Goal: Entertainment & Leisure: Consume media (video, audio)

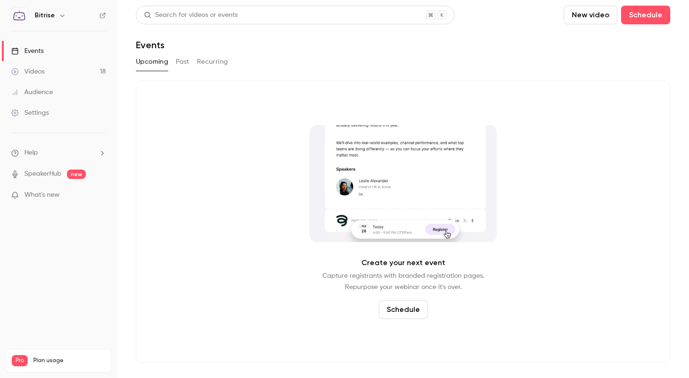
click at [72, 75] on link "Videos 18" at bounding box center [58, 71] width 117 height 21
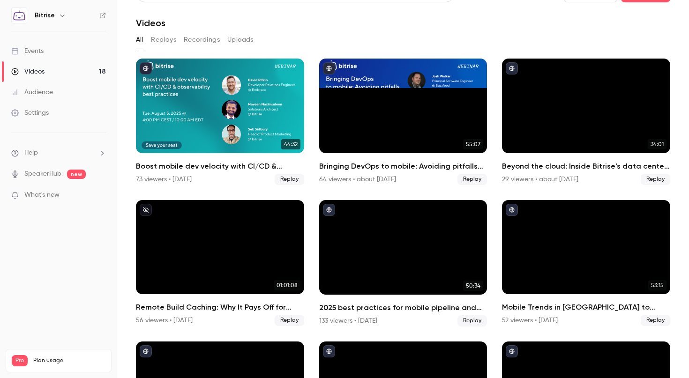
scroll to position [35, 0]
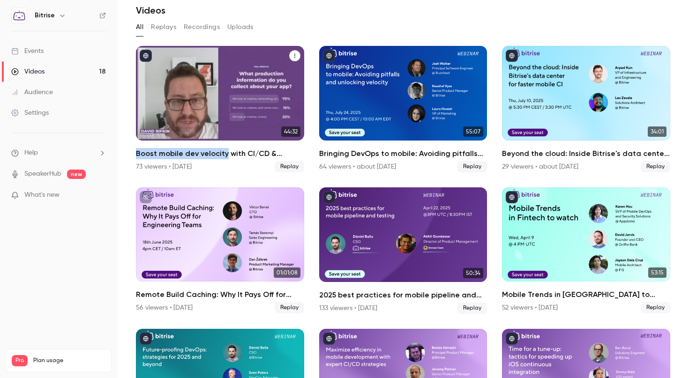
drag, startPoint x: 134, startPoint y: 156, endPoint x: 225, endPoint y: 156, distance: 90.4
click at [225, 156] on main "Search for videos or events New video Schedule Videos All Replays Recordings Up…" at bounding box center [403, 189] width 572 height 378
copy h2 "Boost mobile dev velocity"
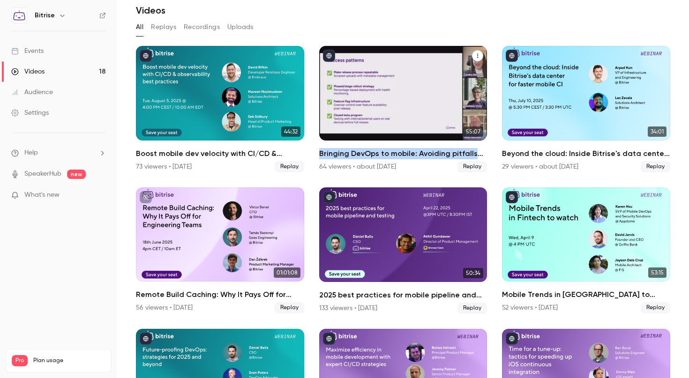
drag, startPoint x: 318, startPoint y: 149, endPoint x: 470, endPoint y: 153, distance: 152.3
copy h2 "Bringing DevOps to mobile: Avoiding pitfalls"
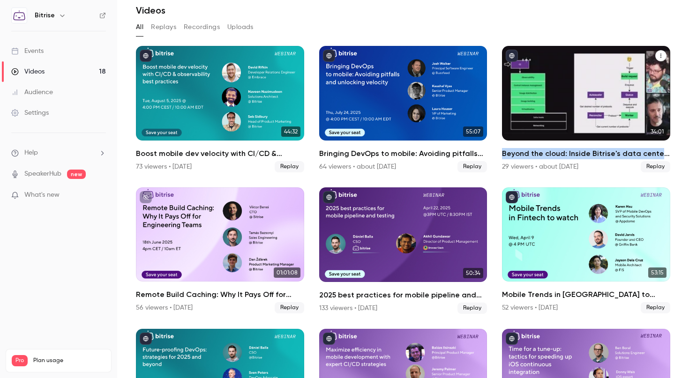
drag, startPoint x: 500, startPoint y: 154, endPoint x: 656, endPoint y: 153, distance: 156.0
copy h2 "Beyond the cloud: Inside Bitrise's data center"
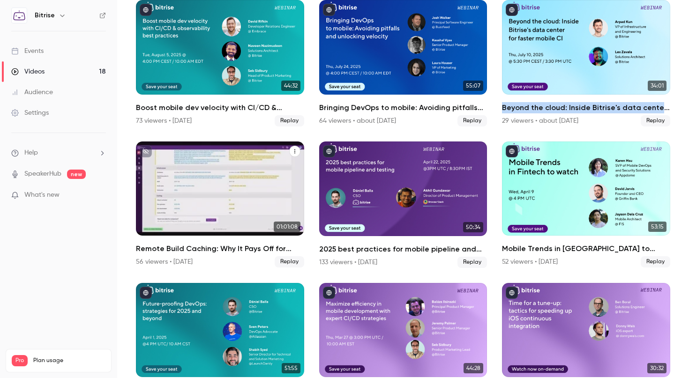
scroll to position [82, 0]
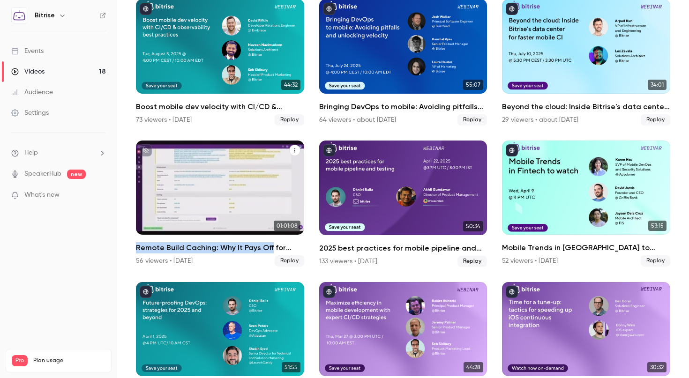
drag, startPoint x: 134, startPoint y: 250, endPoint x: 270, endPoint y: 252, distance: 136.3
click at [270, 252] on main "Search for videos or events New video Schedule Videos All Replays Recordings Up…" at bounding box center [403, 189] width 572 height 378
copy h2 "Remote Build Caching: Why It Pays Off"
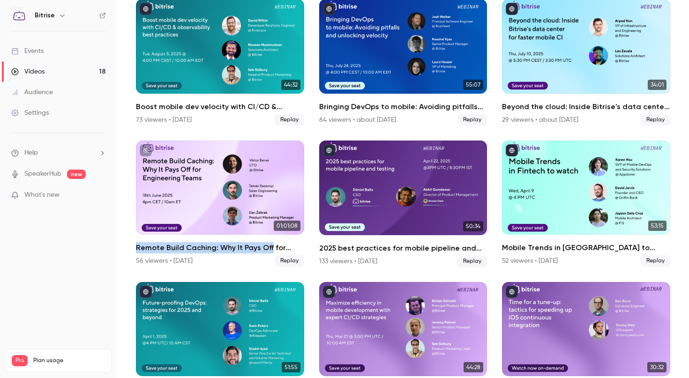
copy h2 "Remote Build Caching: Why It Pays Off"
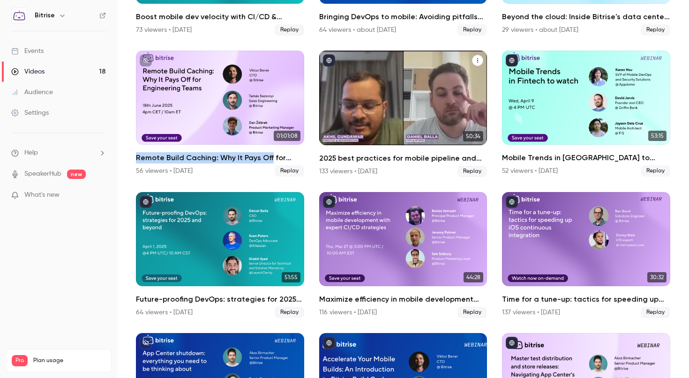
scroll to position [176, 0]
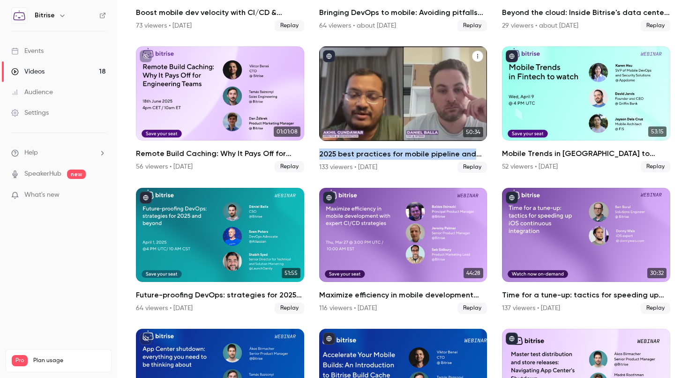
drag, startPoint x: 316, startPoint y: 155, endPoint x: 468, endPoint y: 156, distance: 152.3
click at [468, 156] on ul "44:32 Boost mobile dev velocity with CI/CD & observability best practices 73 vi…" at bounding box center [403, 321] width 534 height 833
copy h2 "2025 best practices for mobile pipeline and"
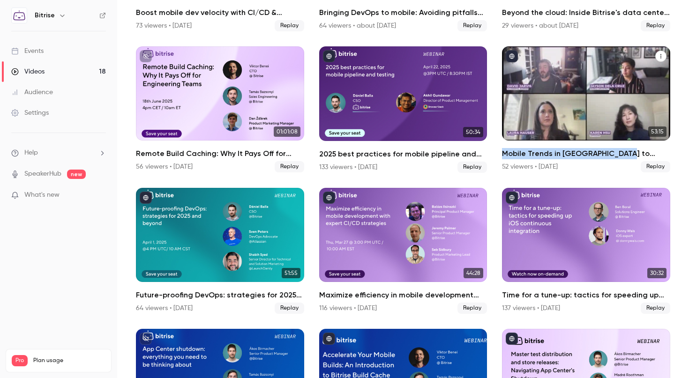
drag, startPoint x: 505, startPoint y: 152, endPoint x: 615, endPoint y: 149, distance: 109.7
click at [615, 149] on ul "44:32 Boost mobile dev velocity with CI/CD & observability best practices 73 vi…" at bounding box center [403, 321] width 534 height 833
copy h2 "Mobile Trends in [GEOGRAPHIC_DATA] to watch"
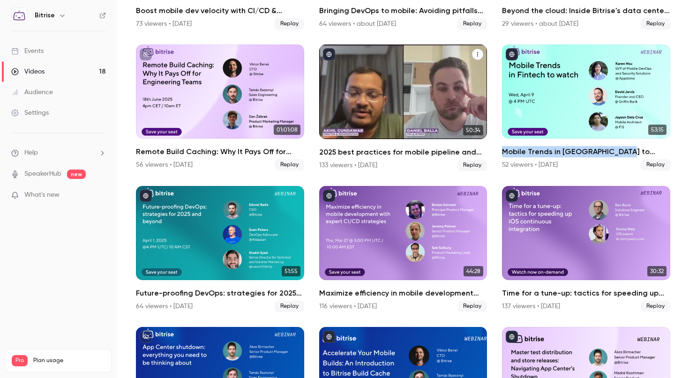
scroll to position [252, 0]
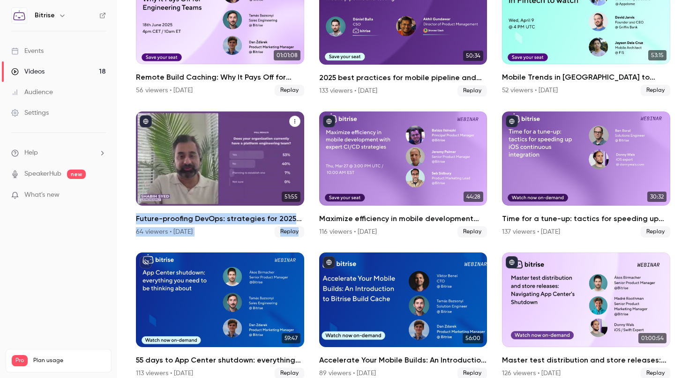
drag, startPoint x: 143, startPoint y: 217, endPoint x: 272, endPoint y: 214, distance: 128.9
click at [273, 213] on main "Search for videos or events New video Schedule Videos All Replays Recordings Up…" at bounding box center [403, 189] width 572 height 378
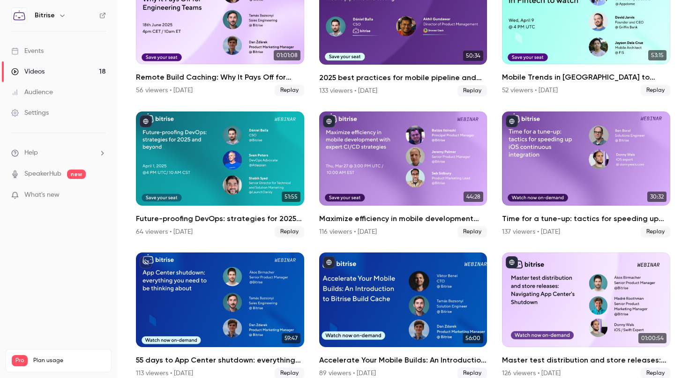
click at [134, 222] on main "Search for videos or events New video Schedule Videos All Replays Recordings Up…" at bounding box center [403, 189] width 572 height 378
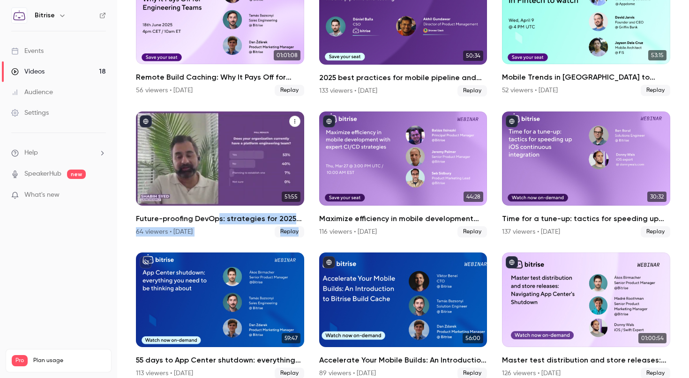
drag, startPoint x: 134, startPoint y: 220, endPoint x: 209, endPoint y: 219, distance: 75.4
click at [214, 220] on main "Search for videos or events New video Schedule Videos All Replays Recordings Up…" at bounding box center [403, 189] width 572 height 378
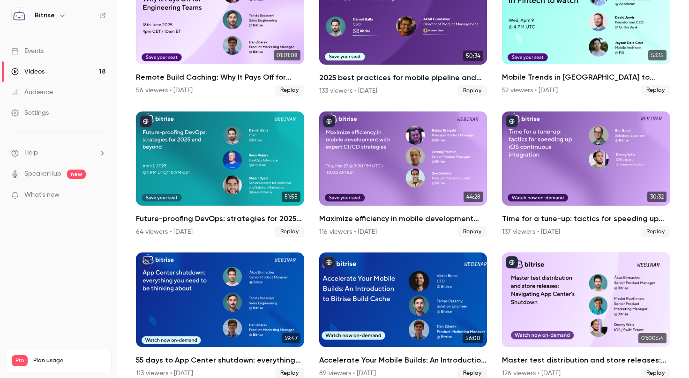
click at [128, 219] on main "Search for videos or events New video Schedule Videos All Replays Recordings Up…" at bounding box center [403, 189] width 572 height 378
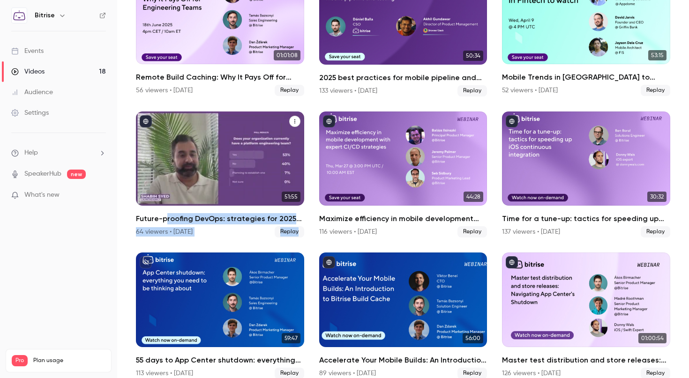
drag, startPoint x: 143, startPoint y: 218, endPoint x: 167, endPoint y: 218, distance: 23.9
click at [167, 218] on main "Search for videos or events New video Schedule Videos All Replays Recordings Up…" at bounding box center [403, 189] width 572 height 378
drag, startPoint x: 134, startPoint y: 220, endPoint x: 205, endPoint y: 232, distance: 72.8
click at [150, 220] on main "Search for videos or events New video Schedule Videos All Replays Recordings Up…" at bounding box center [403, 189] width 572 height 378
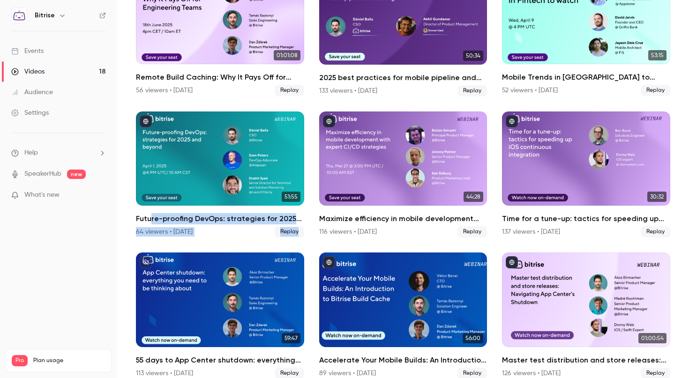
click at [224, 238] on ul "44:32 Boost mobile dev velocity with CI/CD & observability best practices 73 vi…" at bounding box center [403, 245] width 534 height 833
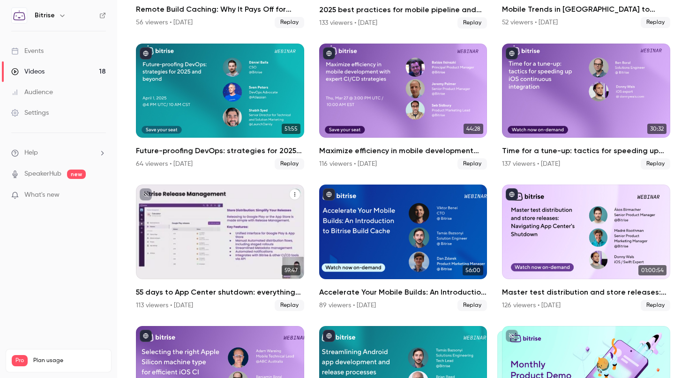
scroll to position [327, 0]
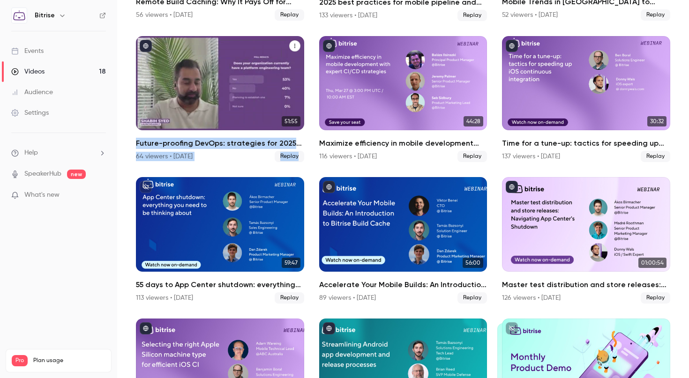
click at [137, 145] on main "Search for videos or events New video Schedule Videos All Replays Recordings Up…" at bounding box center [403, 189] width 572 height 378
click at [238, 153] on div "64 viewers • [DATE] Replay" at bounding box center [220, 156] width 168 height 11
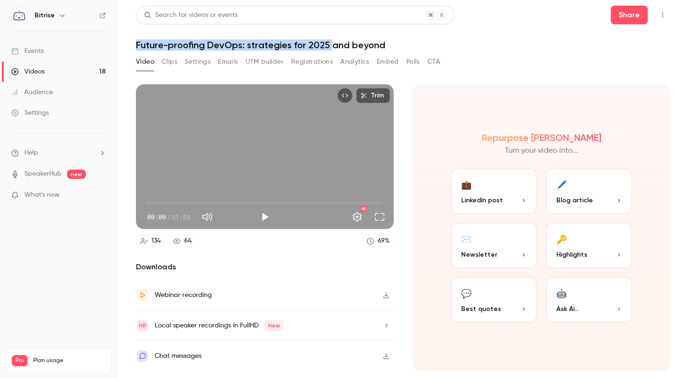
drag, startPoint x: 328, startPoint y: 44, endPoint x: 124, endPoint y: 46, distance: 203.8
click at [124, 46] on main "Search for videos or events Share Future-proofing DevOps: strategies for 2025 a…" at bounding box center [403, 189] width 572 height 378
copy h1 "Future-proofing DevOps: strategies for 2025"
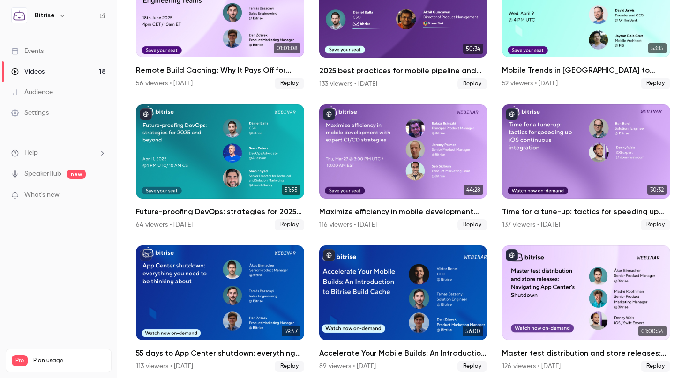
scroll to position [265, 0]
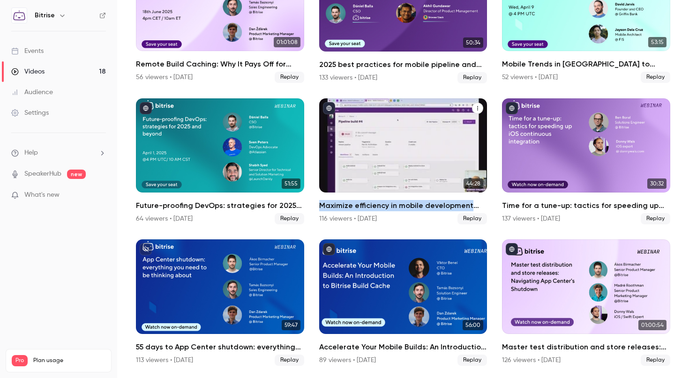
drag, startPoint x: 317, startPoint y: 207, endPoint x: 469, endPoint y: 205, distance: 152.3
click at [469, 205] on ul "44:32 Boost mobile dev velocity with CI/CD & observability best practices 73 vi…" at bounding box center [403, 231] width 534 height 833
copy h2 "Maximize efficiency in mobile development"
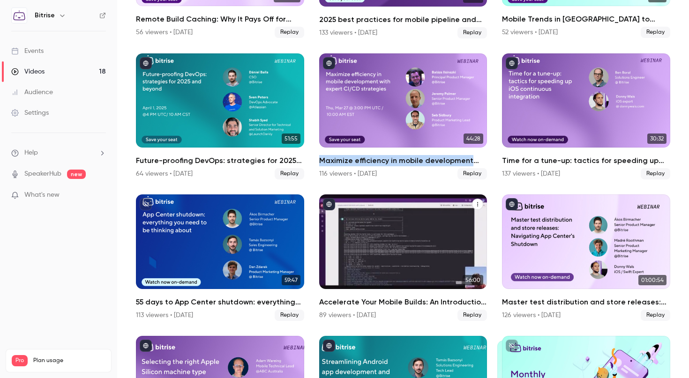
scroll to position [313, 0]
